Goal: Book appointment/travel/reservation

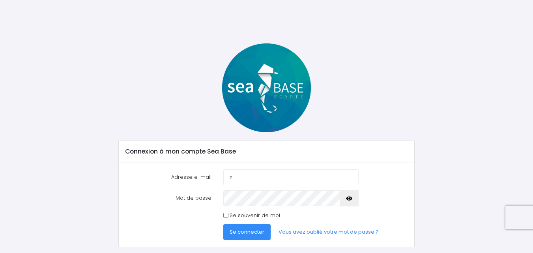
type input "z6po65@gmail.com"
click at [185, 215] on div "Se souvenir de moi" at bounding box center [266, 216] width 295 height 8
click at [251, 231] on span "Se connecter" at bounding box center [247, 232] width 35 height 8
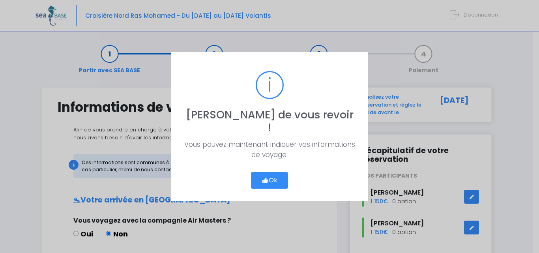
click at [269, 172] on button "Ok" at bounding box center [269, 180] width 37 height 17
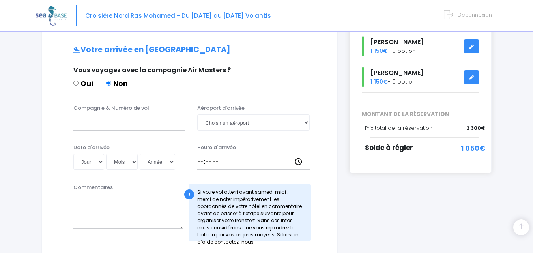
scroll to position [144, 0]
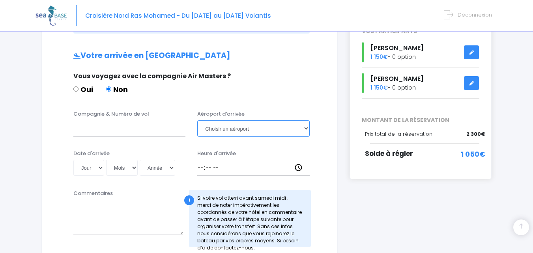
click at [283, 128] on select "Choisir un aéroport Hurghada Marsa Alam" at bounding box center [253, 128] width 112 height 16
select select "Hurghada"
click at [197, 120] on select "Choisir un aéroport Hurghada Marsa Alam" at bounding box center [253, 128] width 112 height 16
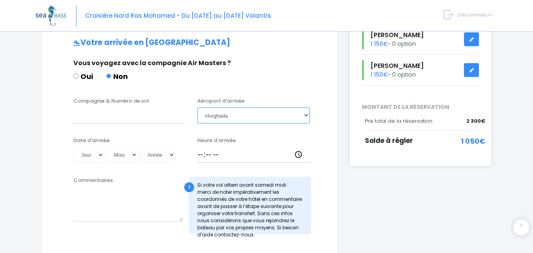
scroll to position [124, 0]
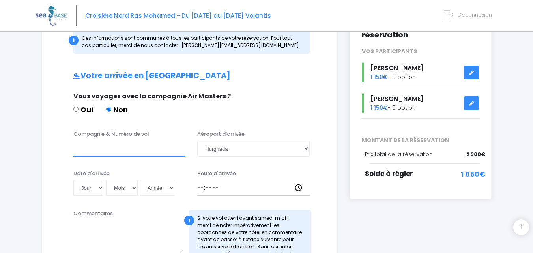
click at [76, 153] on input "Compagnie & Numéro de vol" at bounding box center [129, 149] width 112 height 16
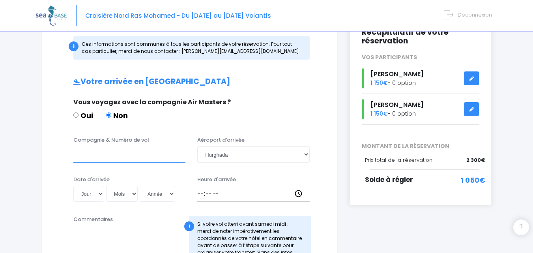
scroll to position [118, 0]
type input "easyjet"
click at [200, 196] on input "Heure d'arrivée" at bounding box center [253, 194] width 112 height 16
type input "18:00"
click at [102, 196] on select "Jour 01 02 03 04 05 06 07 08 09 10 11 12 13 14 15 16 17 18 19 20 21 22 23 24 25…" at bounding box center [88, 194] width 31 height 16
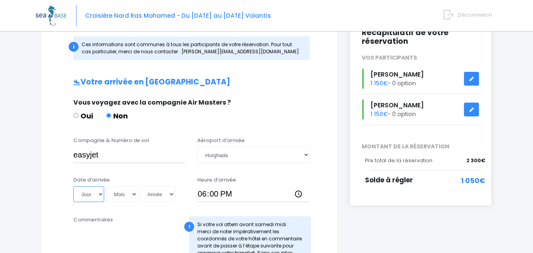
select select "25"
click at [73, 186] on select "Jour 01 02 03 04 05 06 07 08 09 10 11 12 13 14 15 16 17 18 19 20 21 22 23 24 25…" at bounding box center [88, 194] width 31 height 16
click at [127, 191] on select "Mois 01 02 03 04 05 06 07 08 09 10 11 12" at bounding box center [122, 194] width 32 height 16
select select "10"
click at [106, 186] on select "Mois 01 02 03 04 05 06 07 08 09 10 11 12" at bounding box center [122, 194] width 32 height 16
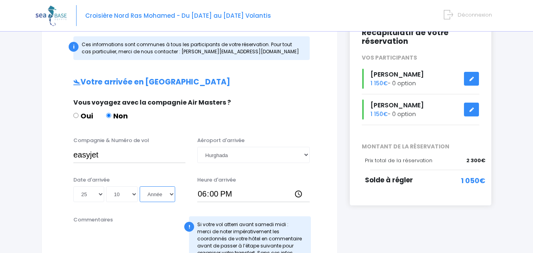
click at [169, 195] on select "Année 2045 2044 2043 2042 2041 2040 2039 2038 2037 2036 2035 2034 2033 2032 203…" at bounding box center [158, 194] width 36 height 16
select select "2025"
click at [140, 186] on select "Année 2045 2044 2043 2042 2041 2040 2039 2038 2037 2036 2035 2034 2033 2032 203…" at bounding box center [158, 194] width 36 height 16
type input "2025-10-25"
click at [118, 156] on input "easyjet" at bounding box center [129, 155] width 112 height 16
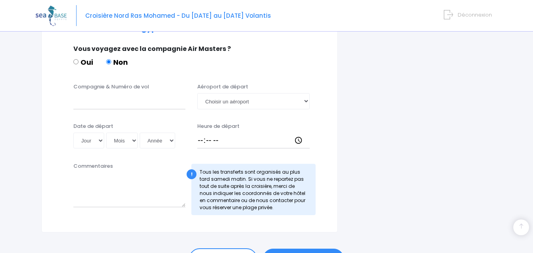
scroll to position [392, 0]
type input "easyjet -U2 4657"
click at [120, 101] on input "Compagnie & Numéro de vol" at bounding box center [129, 102] width 112 height 16
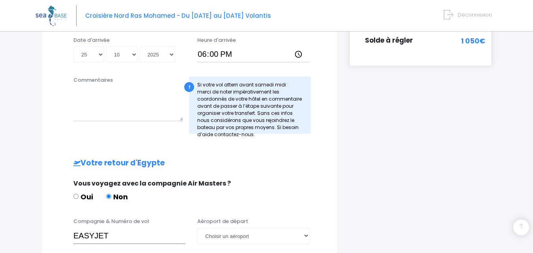
scroll to position [441, 0]
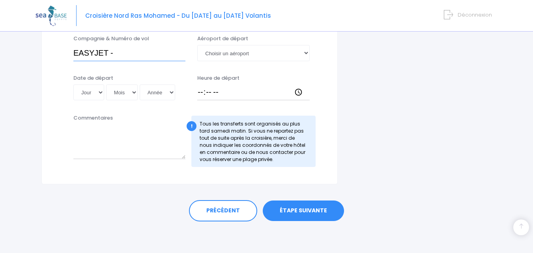
type input "EASYJET -"
click at [198, 94] on input "Heure de départ" at bounding box center [253, 92] width 112 height 16
type input "17:00"
click at [308, 53] on select "Choisir un aéroport Hurghada Marsa Alam" at bounding box center [253, 53] width 112 height 16
select select "Hurghada"
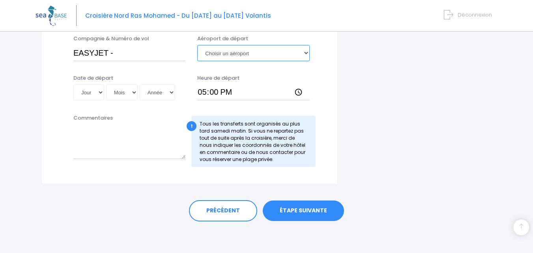
click at [197, 45] on select "Choisir un aéroport Hurghada Marsa Alam" at bounding box center [253, 53] width 112 height 16
click at [126, 52] on input "EASYJET -" at bounding box center [129, 53] width 112 height 16
type input "EASYJET - EJU4692"
click at [102, 92] on select "Jour 01 02 03 04 05 06 07 08 09 10 11 12 13 14 15 16 17 18 19 20 21 22 23 24 25…" at bounding box center [88, 92] width 31 height 16
select select "01"
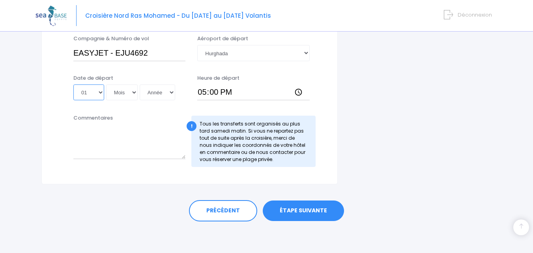
click at [73, 84] on select "Jour 01 02 03 04 05 06 07 08 09 10 11 12 13 14 15 16 17 18 19 20 21 22 23 24 25…" at bounding box center [88, 92] width 31 height 16
click at [135, 93] on select "Mois 01 02 03 04 05 06 07 08 09 10 11 12" at bounding box center [122, 92] width 32 height 16
select select "11"
click at [106, 84] on select "Mois 01 02 03 04 05 06 07 08 09 10 11 12" at bounding box center [122, 92] width 32 height 16
click at [171, 90] on select "Année 2045 2044 2043 2042 2041 2040 2039 2038 2037 2036 2035 2034 2033 2032 203…" at bounding box center [158, 92] width 36 height 16
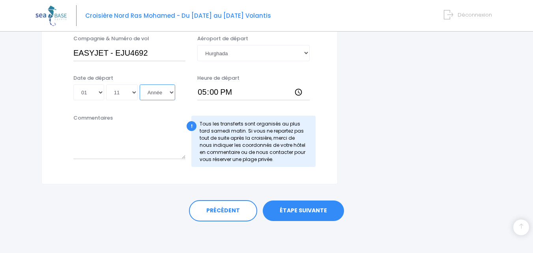
select select "2025"
click at [140, 84] on select "Année 2045 2044 2043 2042 2041 2040 2039 2038 2037 2036 2035 2034 2033 2032 203…" at bounding box center [158, 92] width 36 height 16
type input "2025-11-01"
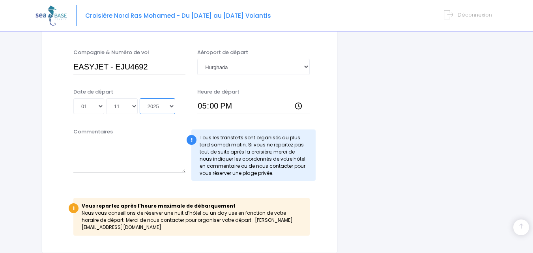
scroll to position [488, 0]
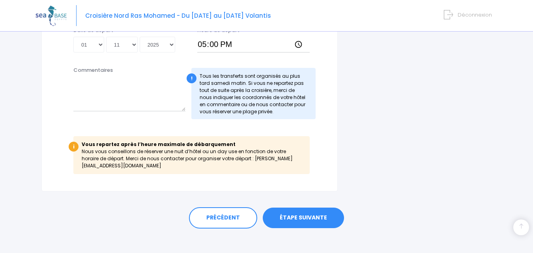
click at [301, 208] on link "ÉTAPE SUIVANTE" at bounding box center [303, 218] width 81 height 21
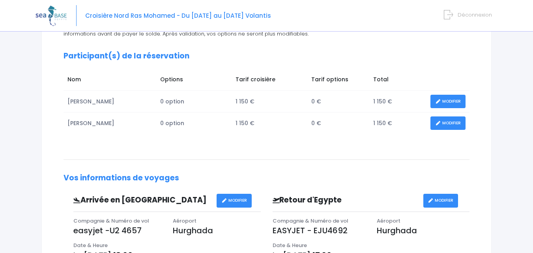
scroll to position [324, 0]
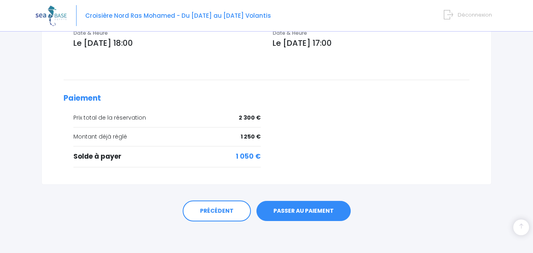
click at [310, 209] on link "PASSER AU PAIEMENT" at bounding box center [304, 211] width 94 height 21
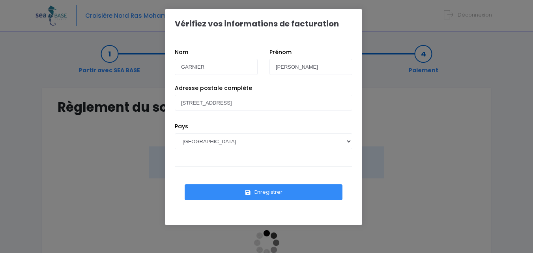
drag, startPoint x: 308, startPoint y: 149, endPoint x: 267, endPoint y: 169, distance: 45.9
click at [267, 169] on div "Enregistrer" at bounding box center [264, 188] width 178 height 44
drag, startPoint x: 347, startPoint y: 183, endPoint x: 325, endPoint y: 128, distance: 59.7
click at [325, 128] on div "Pays AFGHANISTAN AFRIQUE DU SUD ÅLAND, ÎLES ALBANIE ALGÉRIE ALLEMAGNE ANDORRE A…" at bounding box center [263, 141] width 189 height 39
click at [272, 190] on button "Enregistrer" at bounding box center [264, 192] width 158 height 16
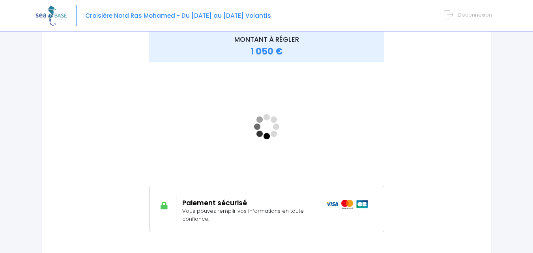
scroll to position [188, 0]
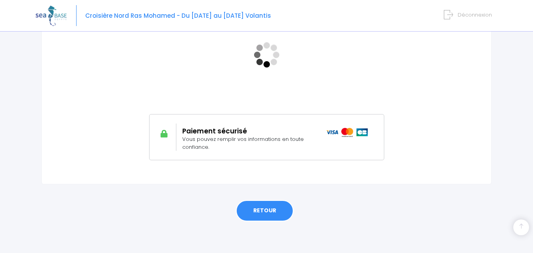
click at [272, 209] on link "RETOUR" at bounding box center [265, 210] width 58 height 21
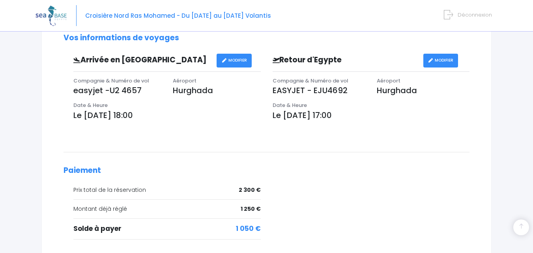
scroll to position [324, 0]
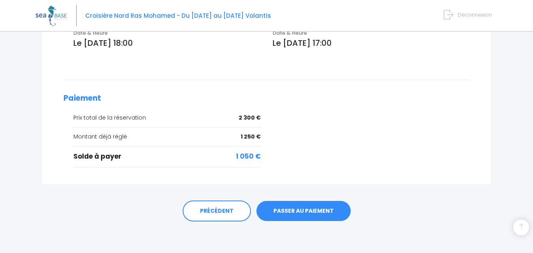
click at [304, 209] on link "PASSER AU PAIEMENT" at bounding box center [304, 211] width 94 height 21
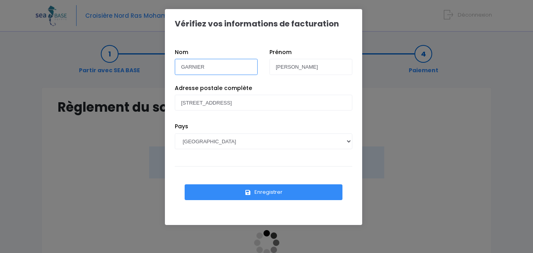
click at [220, 66] on input "GARNIER" at bounding box center [216, 67] width 83 height 16
type input "G"
type input "VALLET"
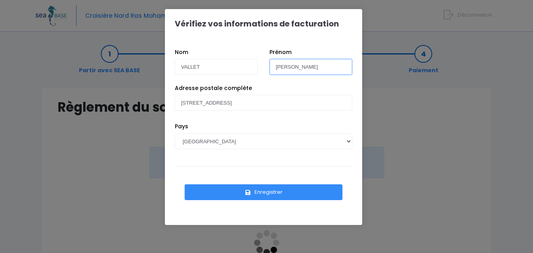
click at [311, 64] on input "christel" at bounding box center [311, 67] width 83 height 16
type input "c"
type input "[PERSON_NAME]"
click at [264, 191] on button "Enregistrer" at bounding box center [264, 192] width 158 height 16
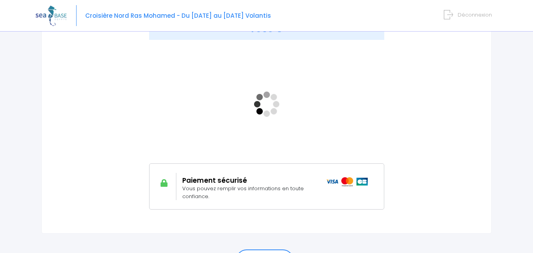
scroll to position [114, 0]
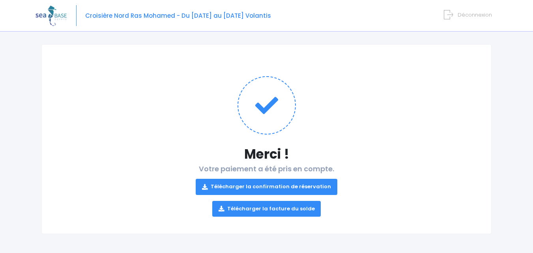
scroll to position [44, 0]
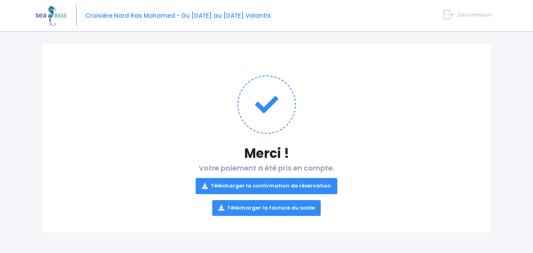
click at [298, 210] on link "Télécharger la facture du solde" at bounding box center [266, 208] width 109 height 16
click at [301, 188] on link "Télécharger la confirmation de réservation" at bounding box center [267, 186] width 142 height 16
click at [431, 151] on h1 "Merci !" at bounding box center [267, 153] width 418 height 15
